Goal: Information Seeking & Learning: Find specific fact

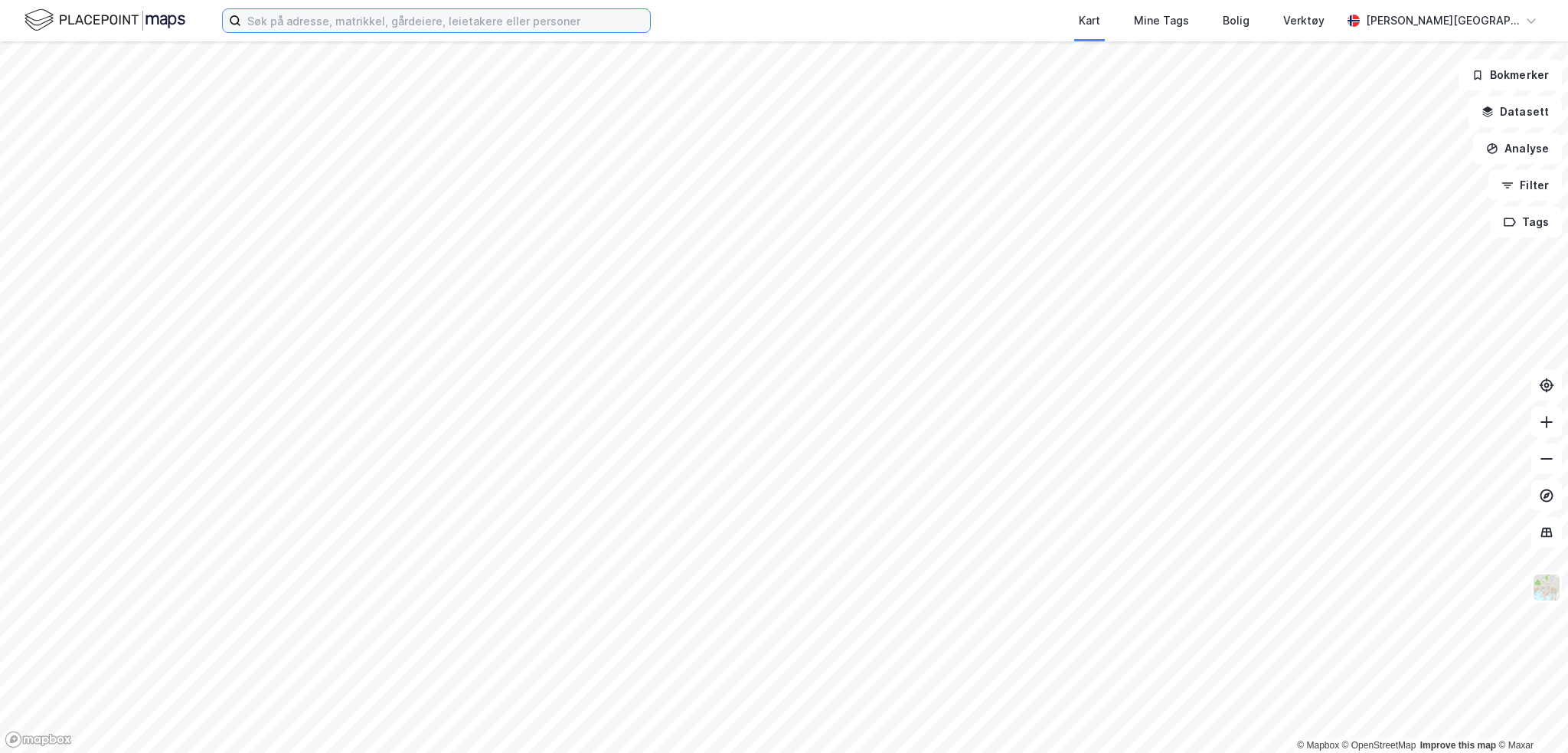
click at [293, 14] on input at bounding box center [446, 21] width 409 height 23
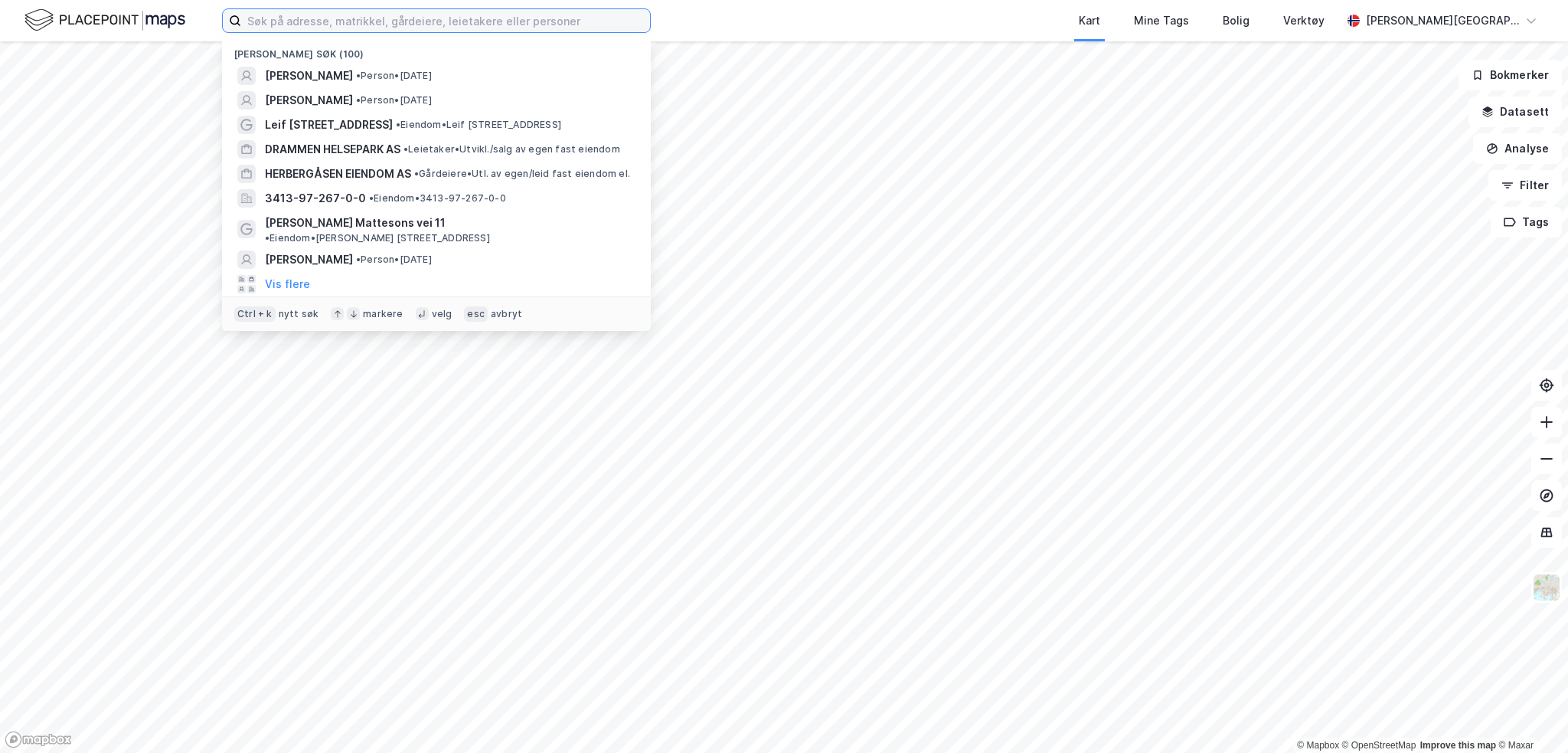
paste input "Birkelunden Eiendomsselskap AS"
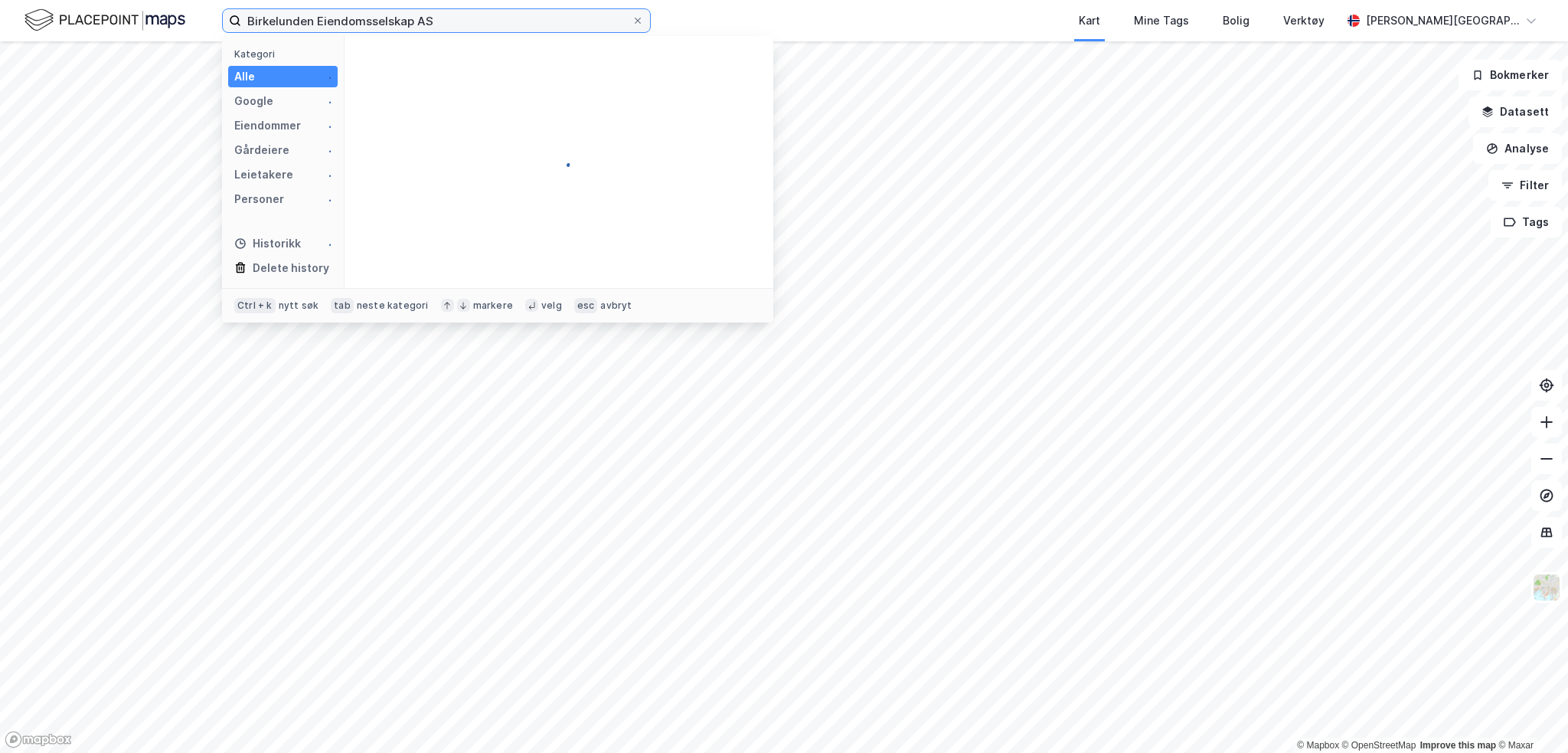
type input "Birkelunden Eiendomsselskap AS"
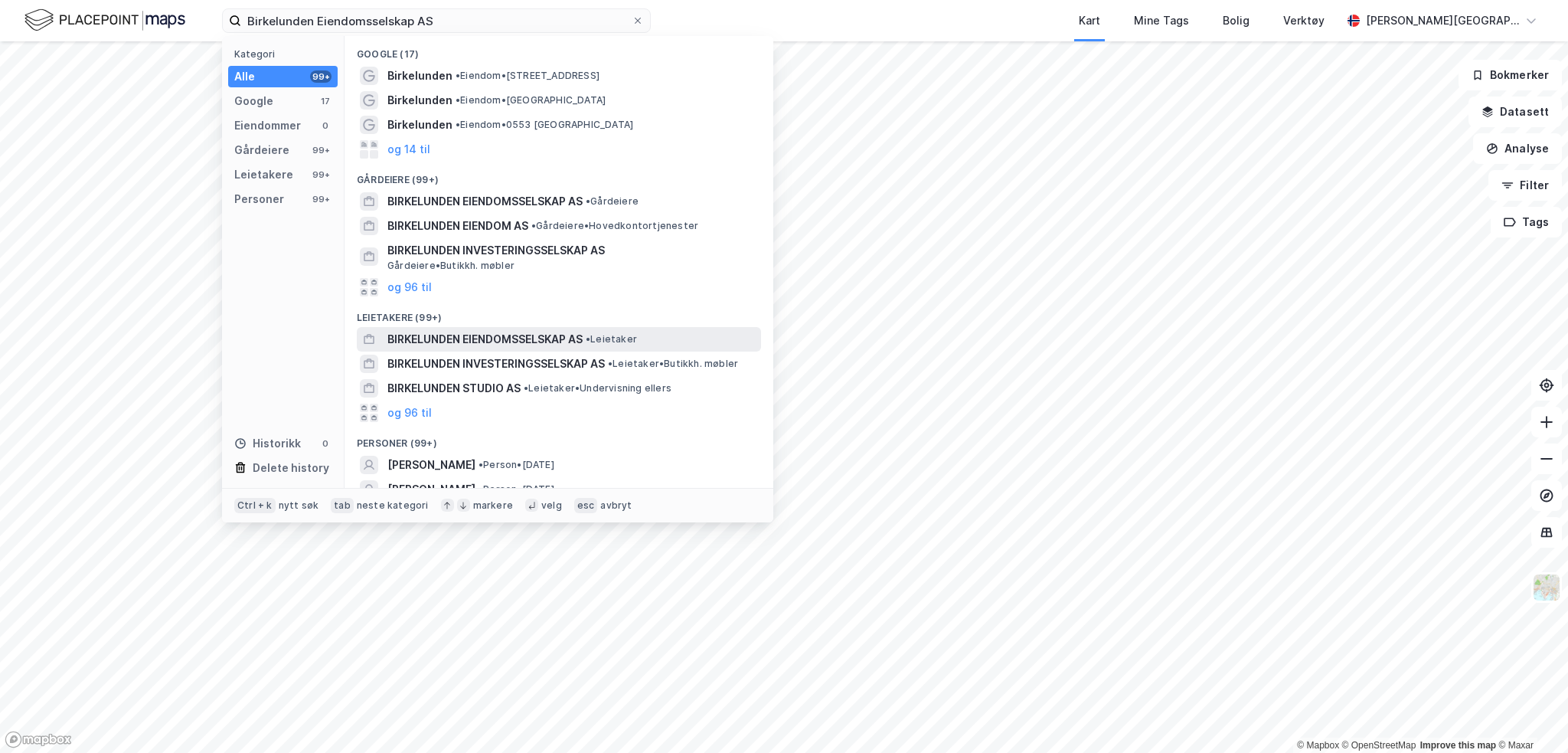
click at [503, 340] on span "BIRKELUNDEN EIENDOMSSELSKAP AS" at bounding box center [485, 339] width 195 height 18
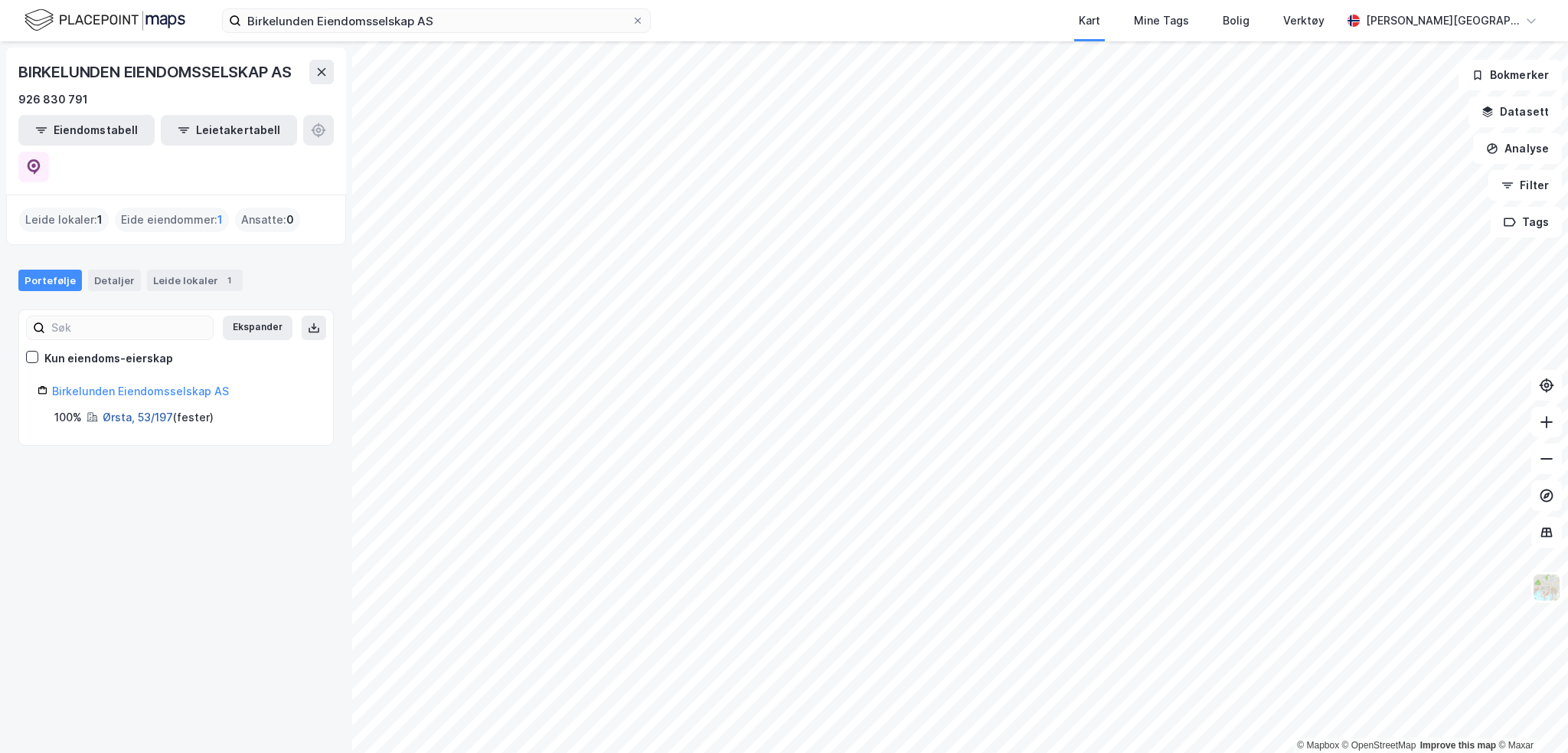
click at [144, 410] on link "Ørsta, 53/197" at bounding box center [137, 417] width 70 height 13
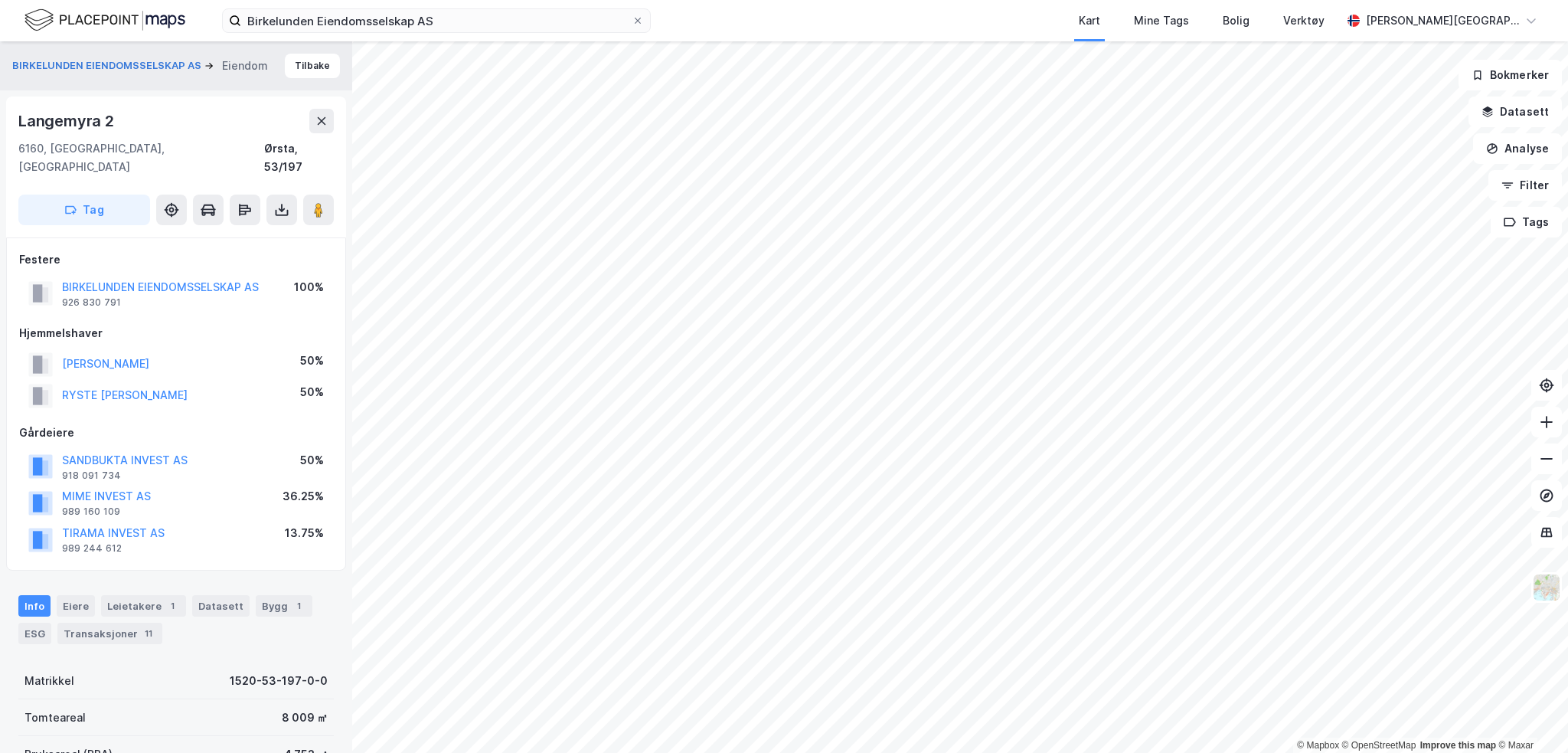
click at [338, 254] on div "© Mapbox © OpenStreetMap Improve this map © Maxar BIRKELUNDEN EIENDOMSSELSKAP A…" at bounding box center [784, 397] width 1568 height 712
